Goal: Check status: Check status

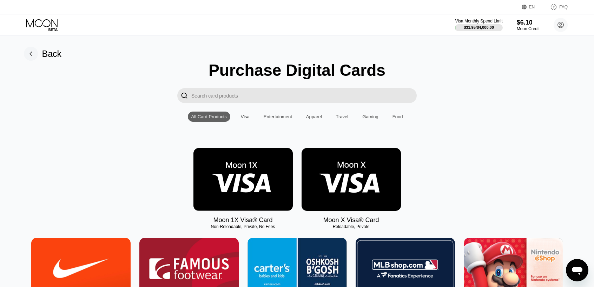
click at [98, 155] on div "Moon 1X Visa® Card Non-Reloadable, Private, No Fees Moon X Visa® Card Reloadabl…" at bounding box center [297, 186] width 578 height 76
click at [52, 52] on div "Back" at bounding box center [52, 54] width 20 height 10
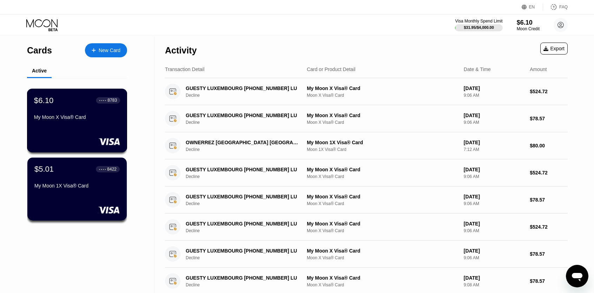
click at [81, 188] on div "My Moon 1X Visa® Card" at bounding box center [76, 186] width 85 height 6
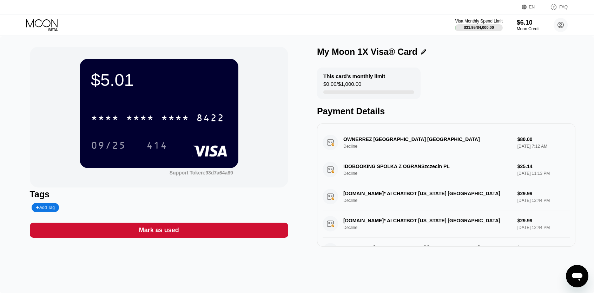
click at [34, 50] on div "$5.01 * * * * * * * * * * * * 8422 09/25 414 Support Token: 93d7a64a89" at bounding box center [159, 117] width 258 height 140
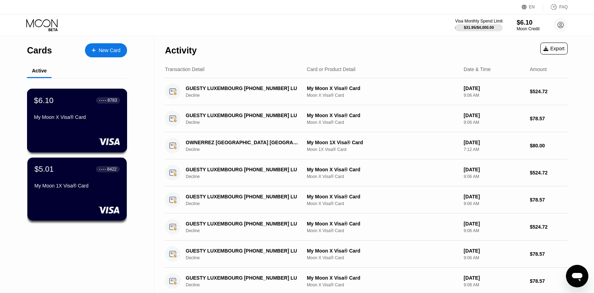
click at [95, 128] on div "$6.10 ● ● ● ● 8783 My Moon X Visa® Card" at bounding box center [77, 120] width 100 height 64
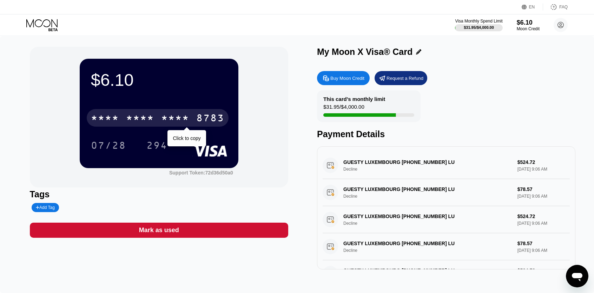
click at [217, 123] on div "8783" at bounding box center [210, 118] width 28 height 11
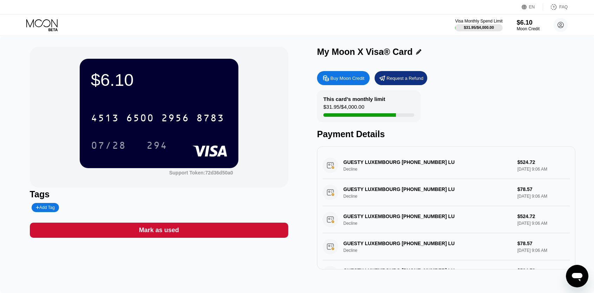
click at [212, 35] on div "Visa Monthly Spend Limit $31.95 / $4,000.00 $6.10 Moon Credit [EMAIL_ADDRESS][D…" at bounding box center [297, 24] width 594 height 21
